Goal: Task Accomplishment & Management: Manage account settings

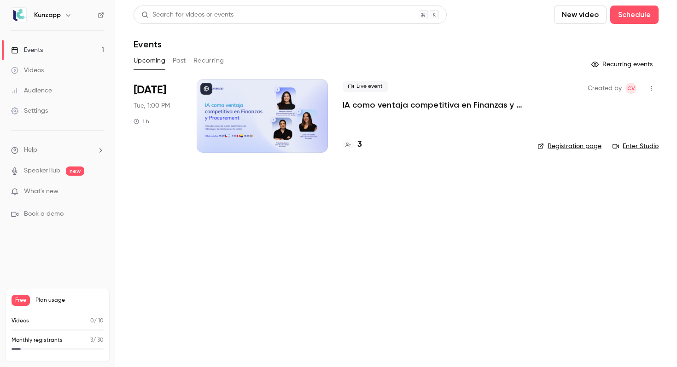
click at [374, 105] on p "IA como ventaja competitiva en Finanzas y Procurement" at bounding box center [432, 104] width 180 height 11
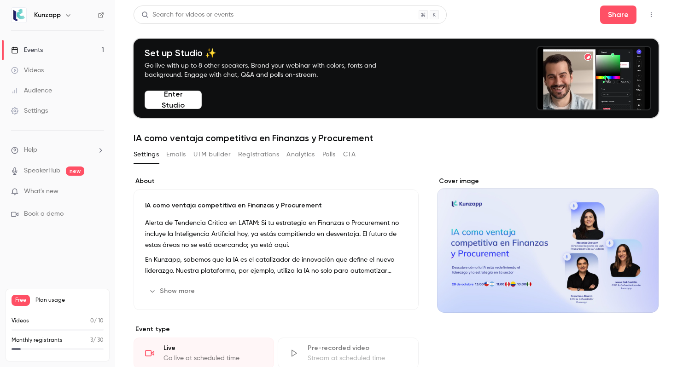
click at [249, 157] on button "Registrations" at bounding box center [258, 154] width 41 height 15
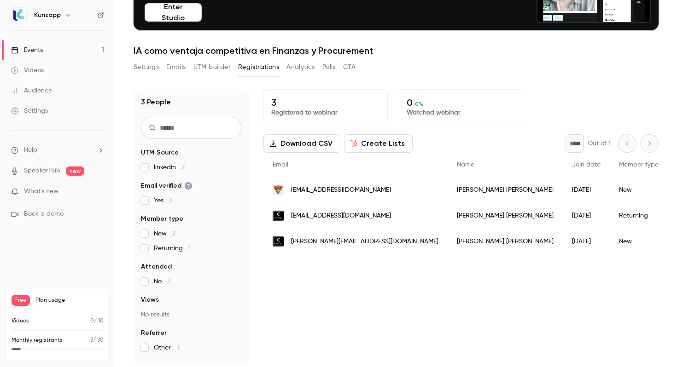
scroll to position [90, 0]
